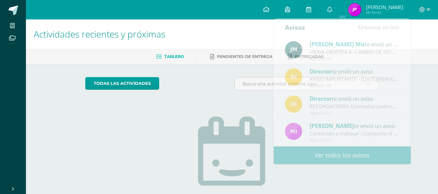
click at [274, 9] on link at bounding box center [266, 9] width 22 height 19
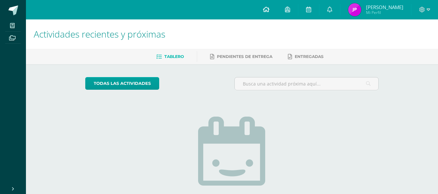
click at [271, 19] on link at bounding box center [266, 9] width 22 height 19
click at [274, 5] on link at bounding box center [266, 9] width 22 height 19
click at [268, 21] on h1 "Actividades recientes y próximas" at bounding box center [232, 34] width 397 height 30
click at [270, 8] on icon at bounding box center [266, 9] width 6 height 6
click at [277, 18] on link at bounding box center [266, 9] width 22 height 19
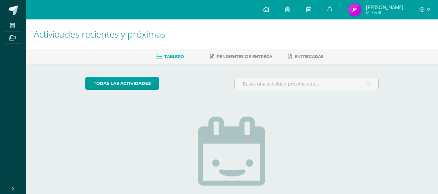
click at [274, 11] on link at bounding box center [266, 9] width 22 height 19
click at [277, 6] on link at bounding box center [266, 9] width 22 height 19
click at [320, 191] on div "todas las Actividades No tienes actividades Échale un vistazo a los demás perío…" at bounding box center [231, 164] width 319 height 200
